Goal: Find specific page/section: Find specific page/section

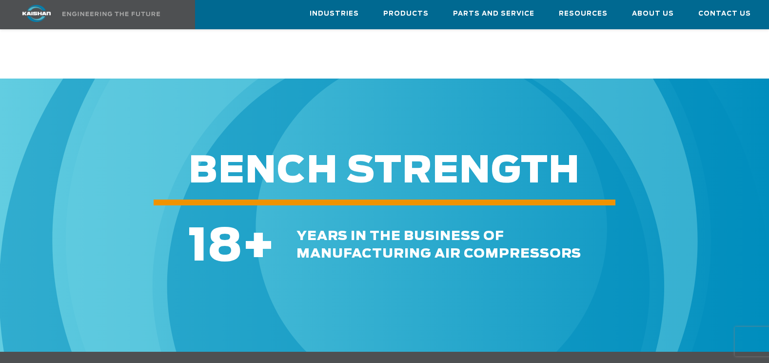
scroll to position [1502, 0]
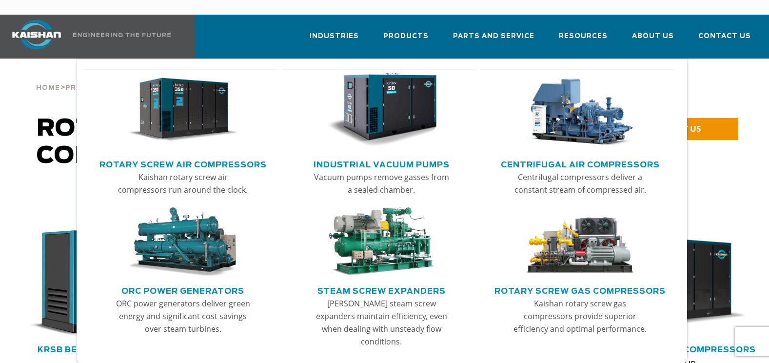
click at [566, 282] on link "Rotary Screw Gas Compressors" at bounding box center [579, 289] width 171 height 15
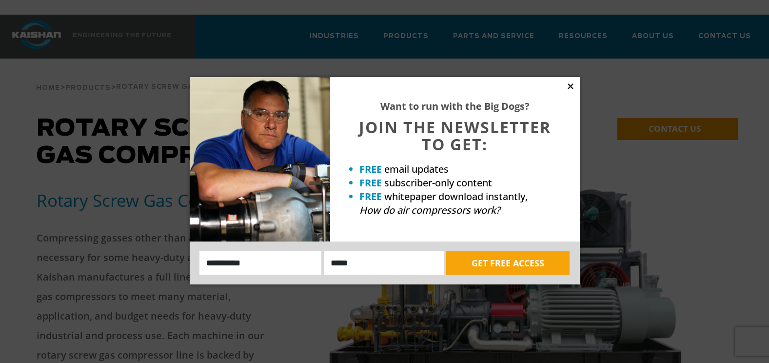
click at [568, 84] on icon at bounding box center [570, 85] width 5 height 5
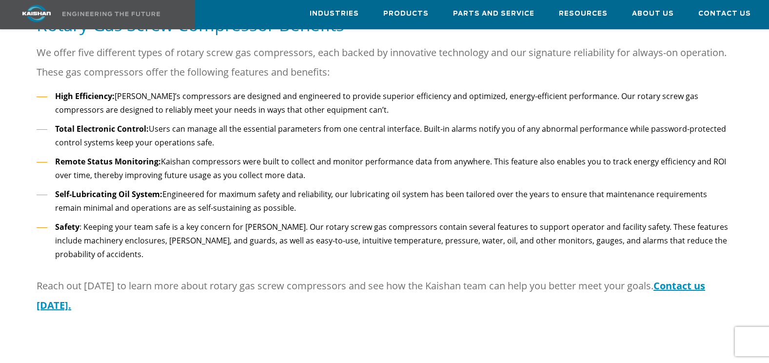
scroll to position [1326, 0]
